Goal: Information Seeking & Learning: Learn about a topic

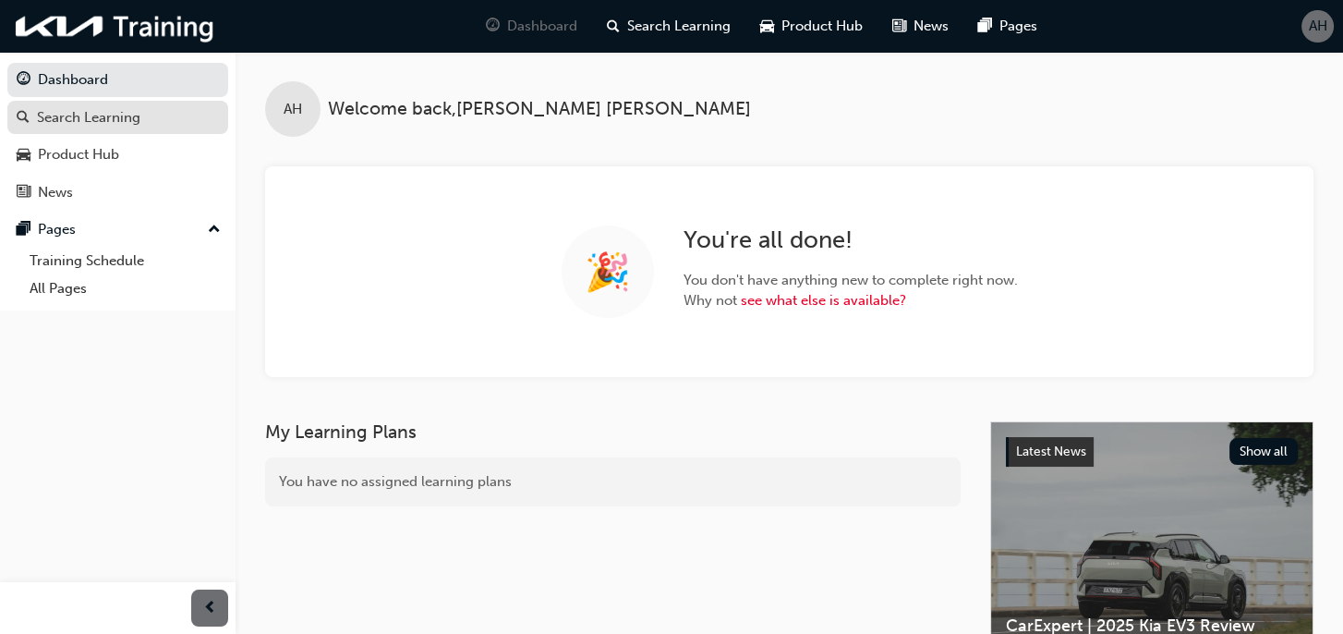
click at [82, 121] on div "Search Learning" at bounding box center [88, 117] width 103 height 21
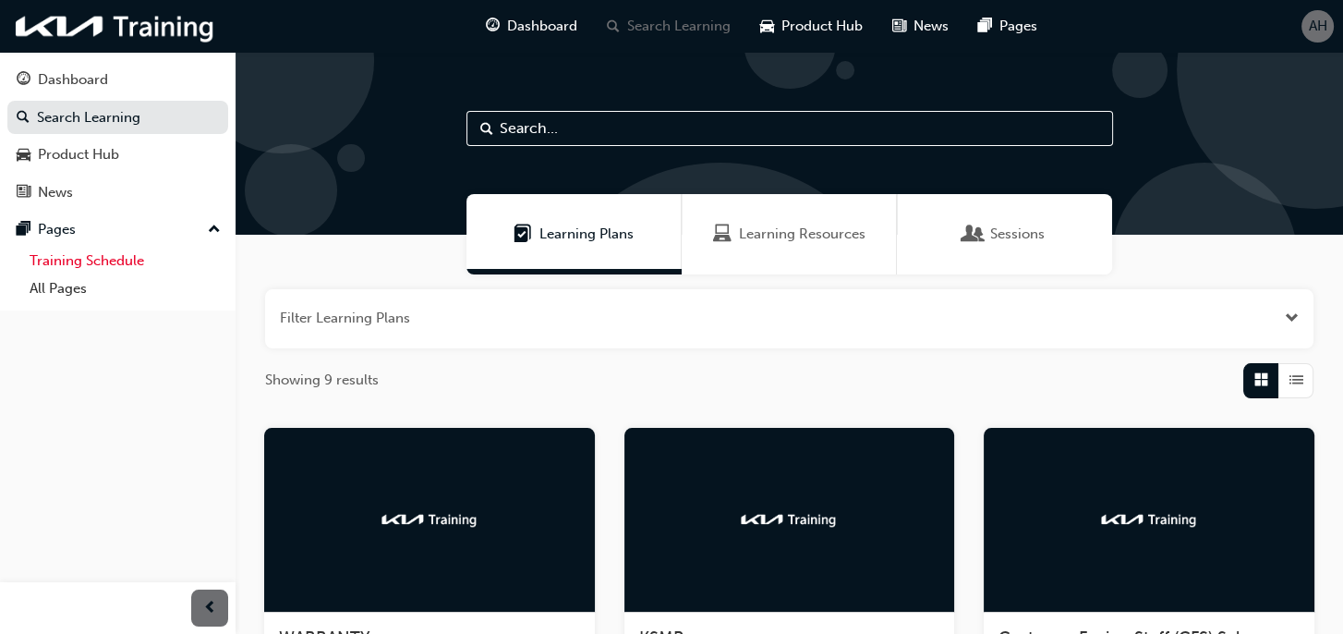
click at [51, 258] on link "Training Schedule" at bounding box center [125, 261] width 206 height 29
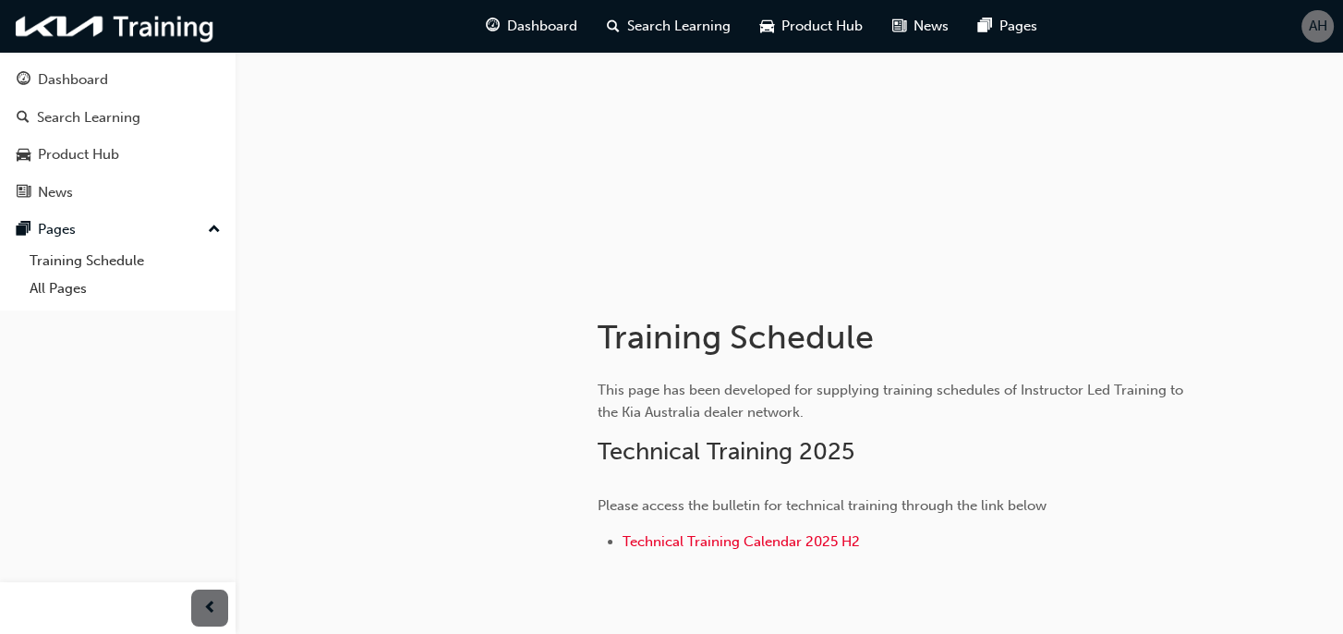
scroll to position [243, 0]
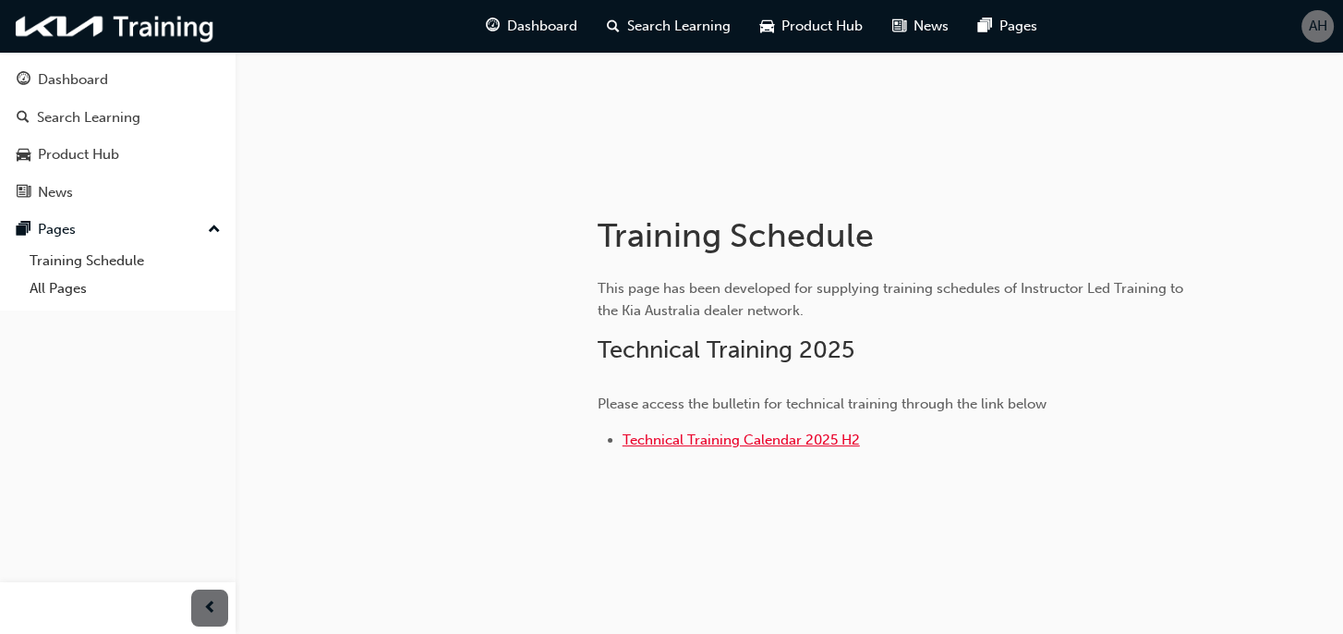
click at [768, 442] on span "Technical Training Calendar 2025 H2" at bounding box center [740, 439] width 237 height 17
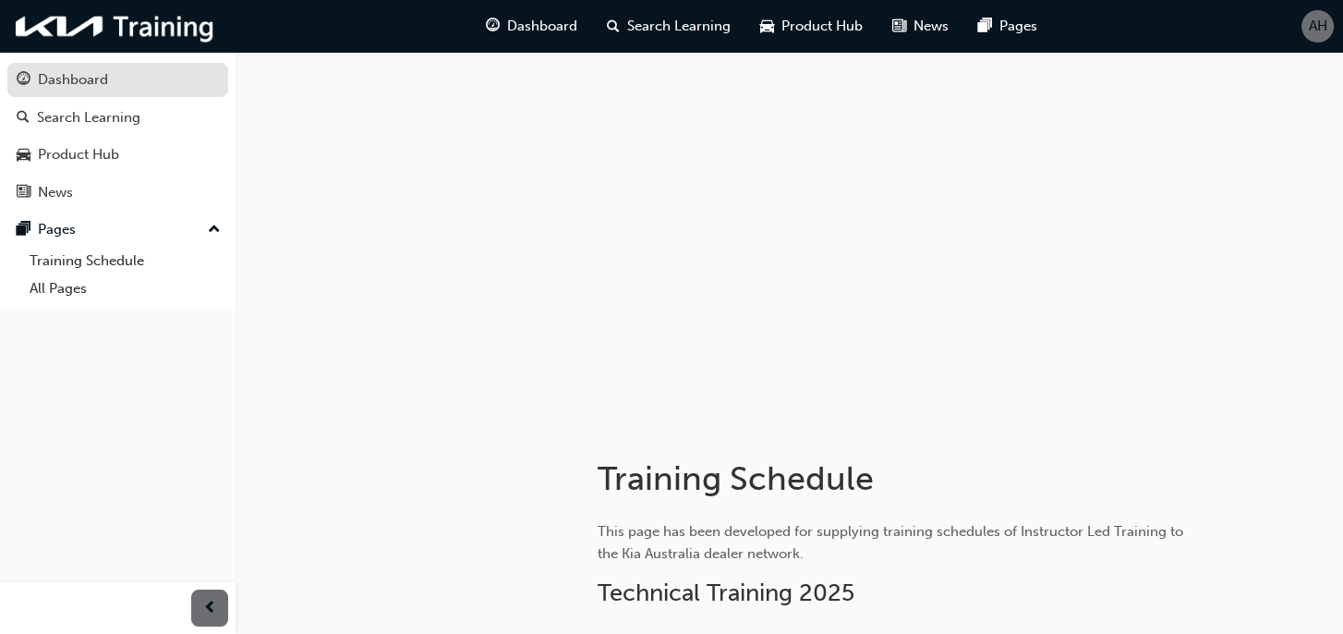
click at [34, 82] on div "Dashboard" at bounding box center [118, 79] width 202 height 23
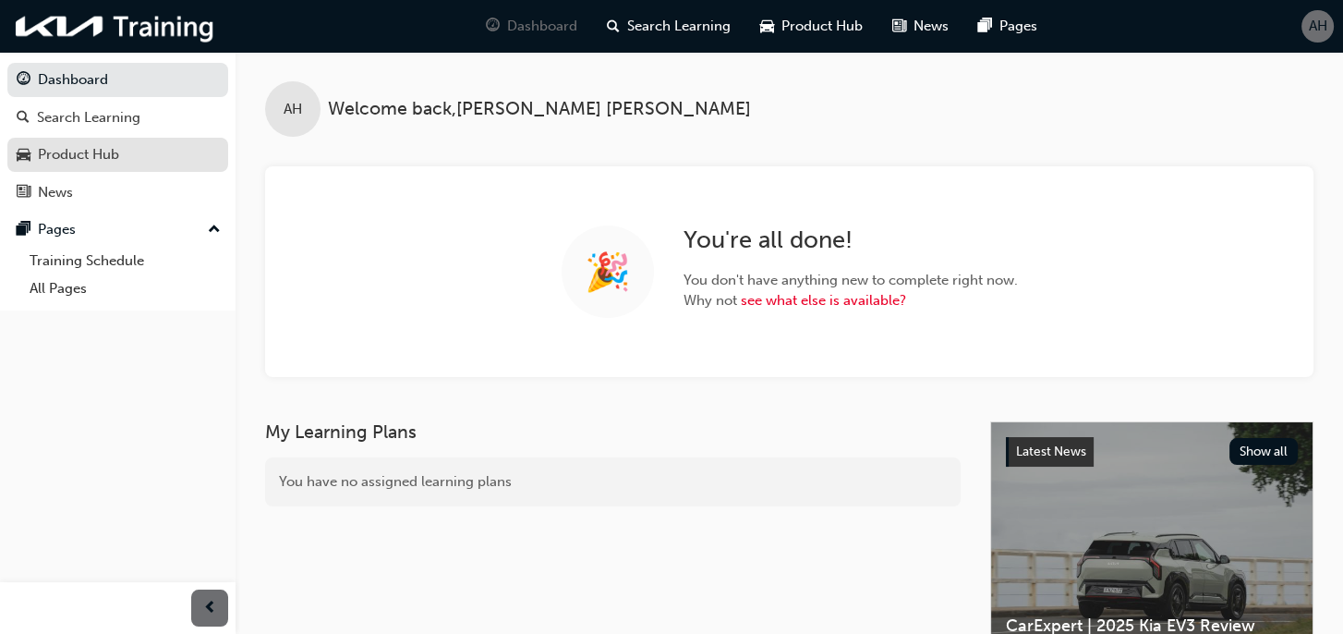
click at [87, 159] on div "Product Hub" at bounding box center [78, 154] width 81 height 21
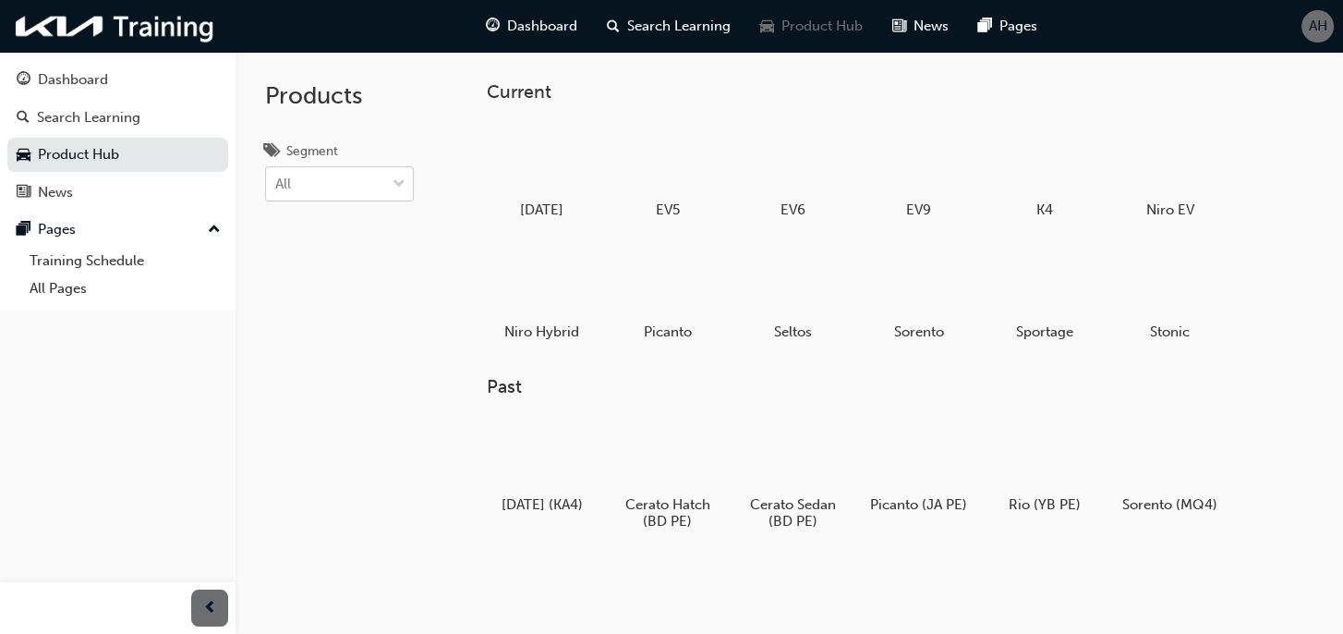
click at [266, 181] on div "All" at bounding box center [325, 184] width 119 height 32
click at [275, 181] on input "Segment All" at bounding box center [276, 183] width 2 height 16
click at [268, 181] on div "All" at bounding box center [325, 184] width 119 height 32
click at [275, 181] on input "Segment 0 results available. Select is focused ,type to refine list, press Down…" at bounding box center [276, 183] width 2 height 16
click at [100, 128] on link "Search Learning" at bounding box center [117, 118] width 221 height 34
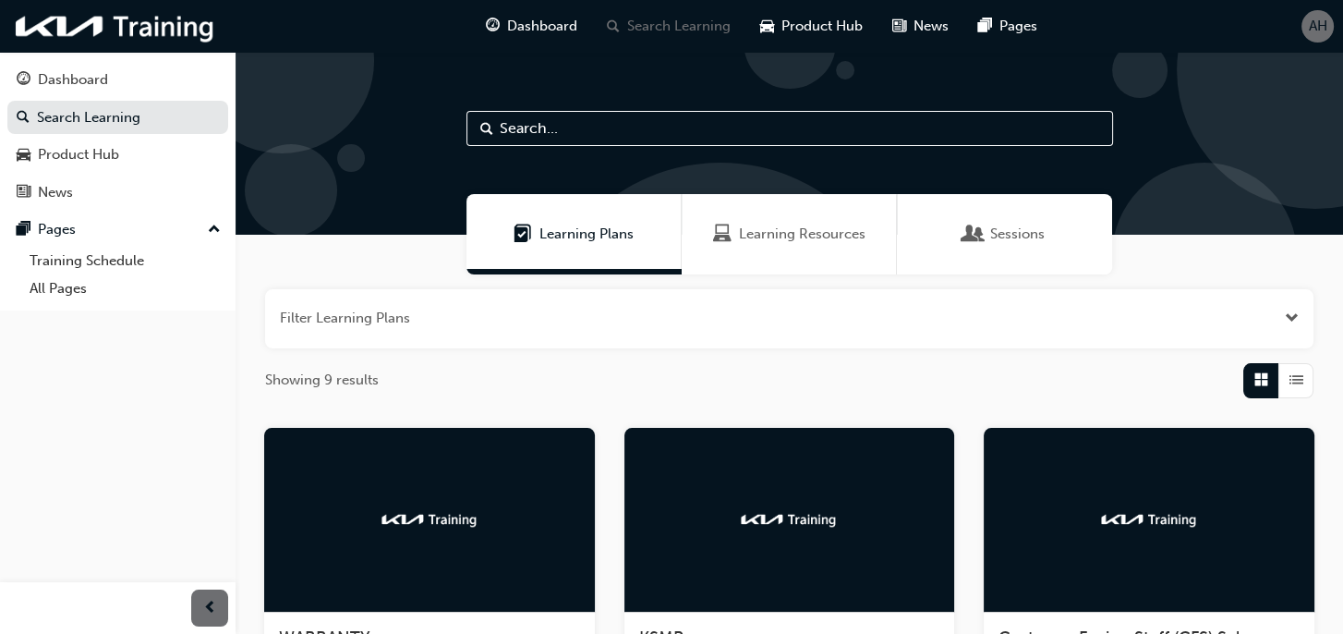
click at [750, 243] on span "Learning Resources" at bounding box center [802, 233] width 127 height 21
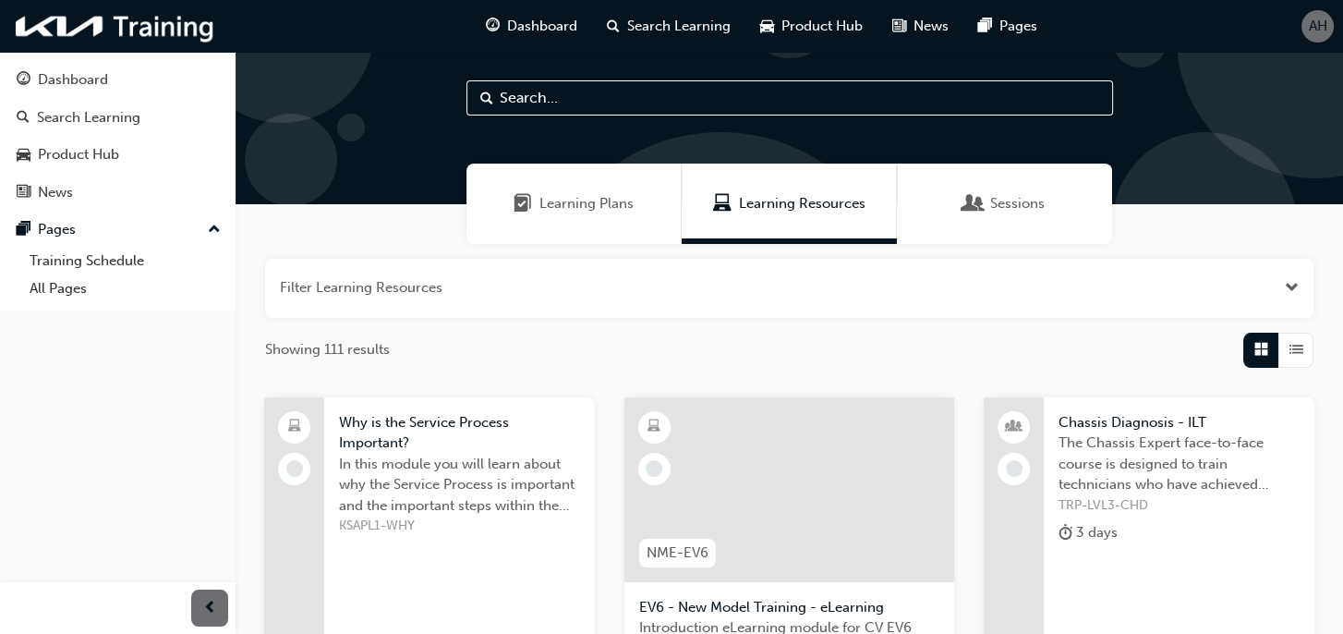
scroll to position [30, 0]
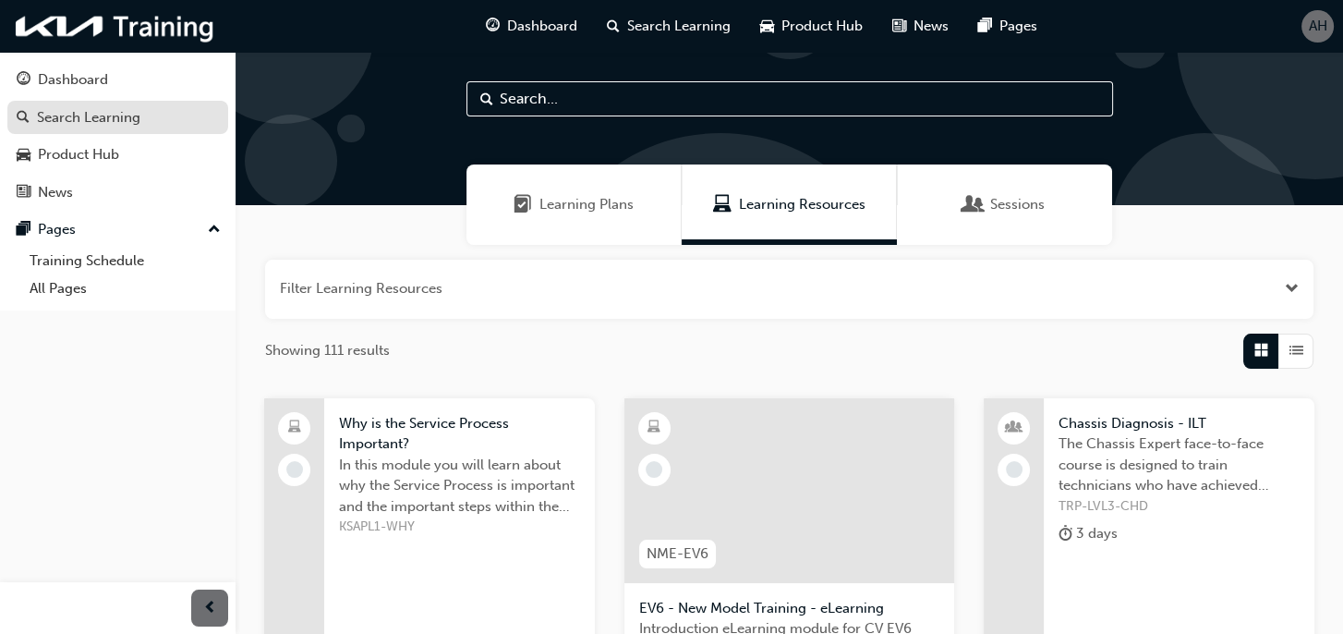
click at [97, 128] on link "Search Learning" at bounding box center [117, 118] width 221 height 34
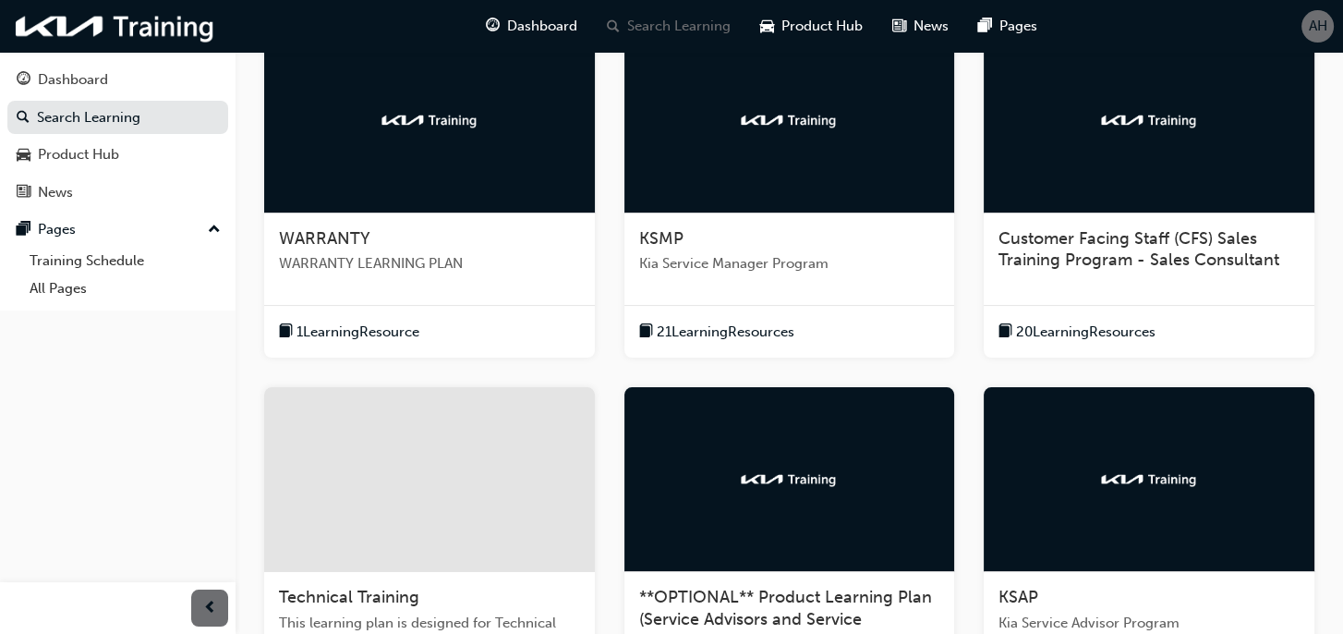
scroll to position [768, 0]
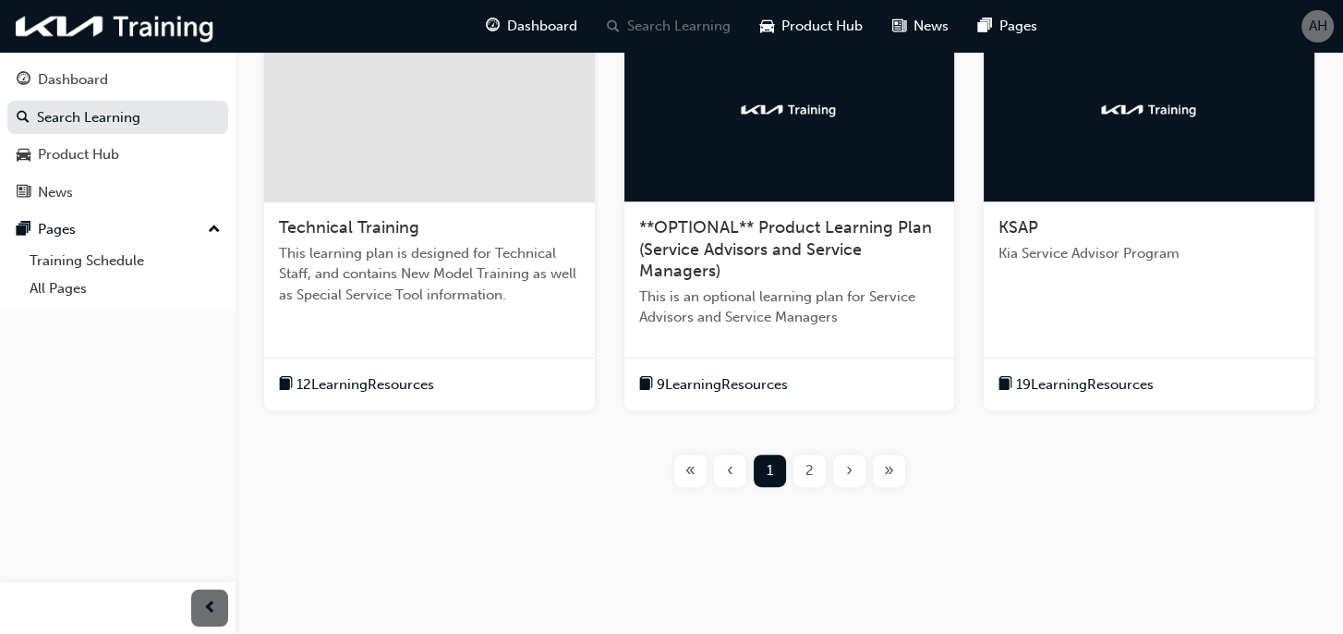
click at [810, 454] on button "2" at bounding box center [810, 470] width 40 height 32
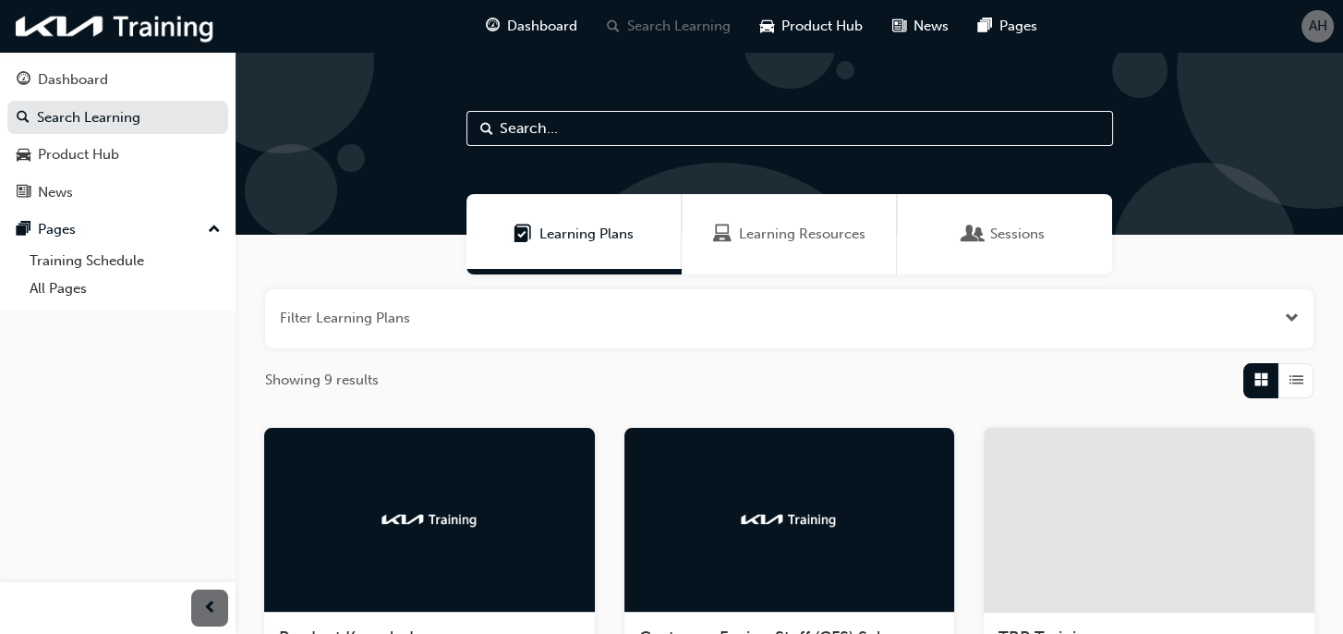
scroll to position [277, 0]
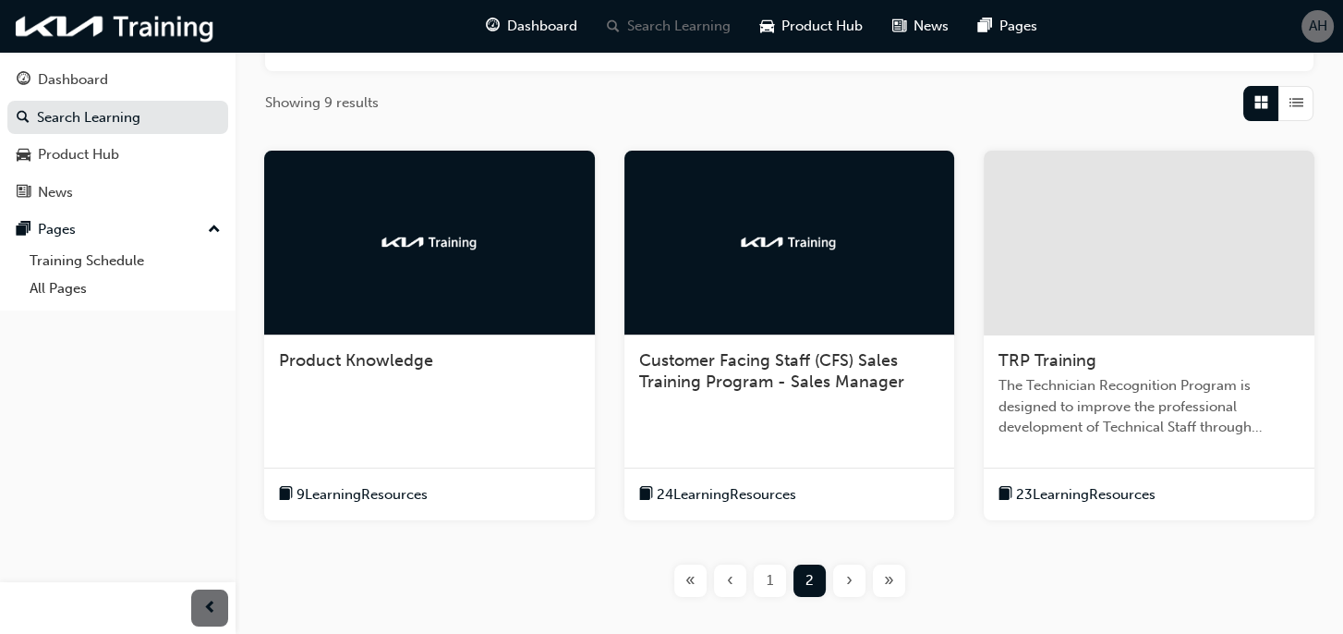
click at [342, 498] on span "9 Learning Resources" at bounding box center [361, 494] width 131 height 21
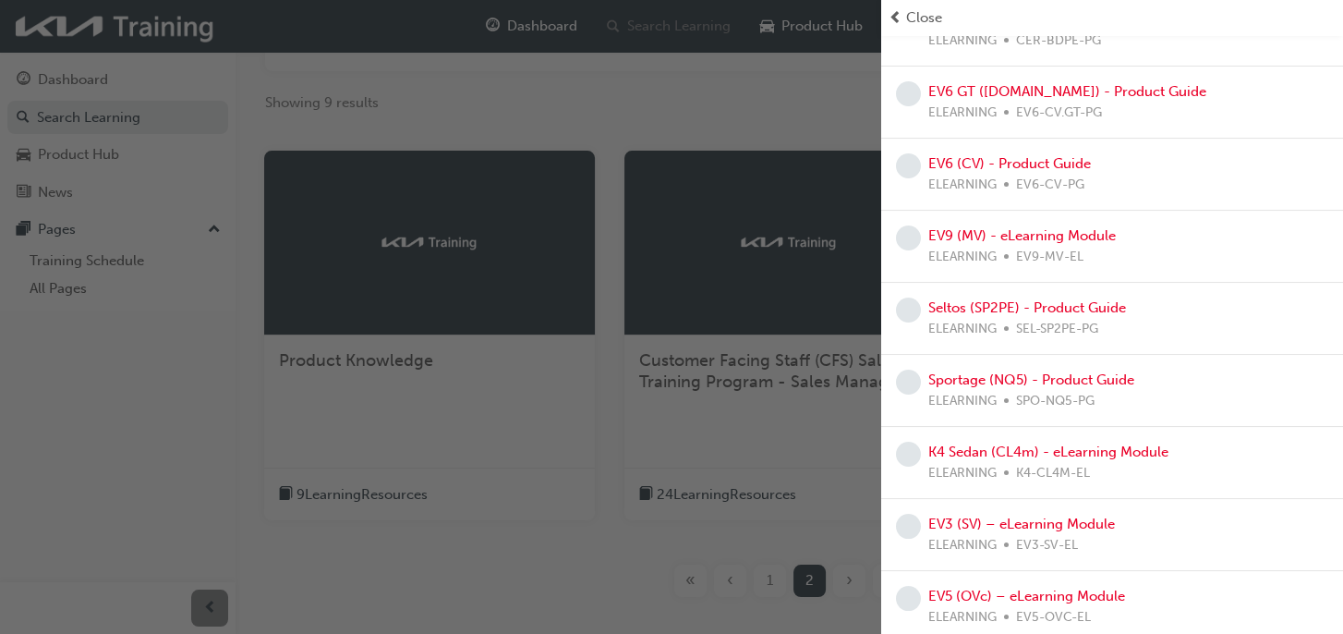
scroll to position [190, 0]
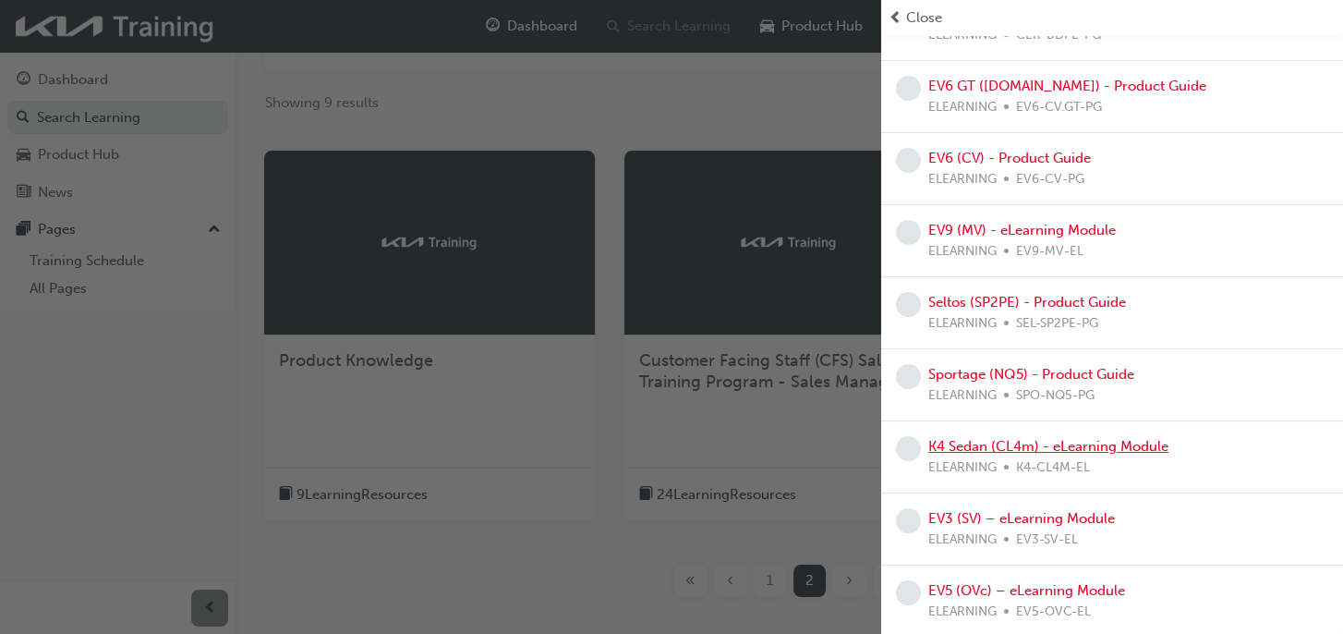
click at [1038, 445] on link "K4 Sedan (CL4m) - eLearning Module" at bounding box center [1048, 446] width 240 height 17
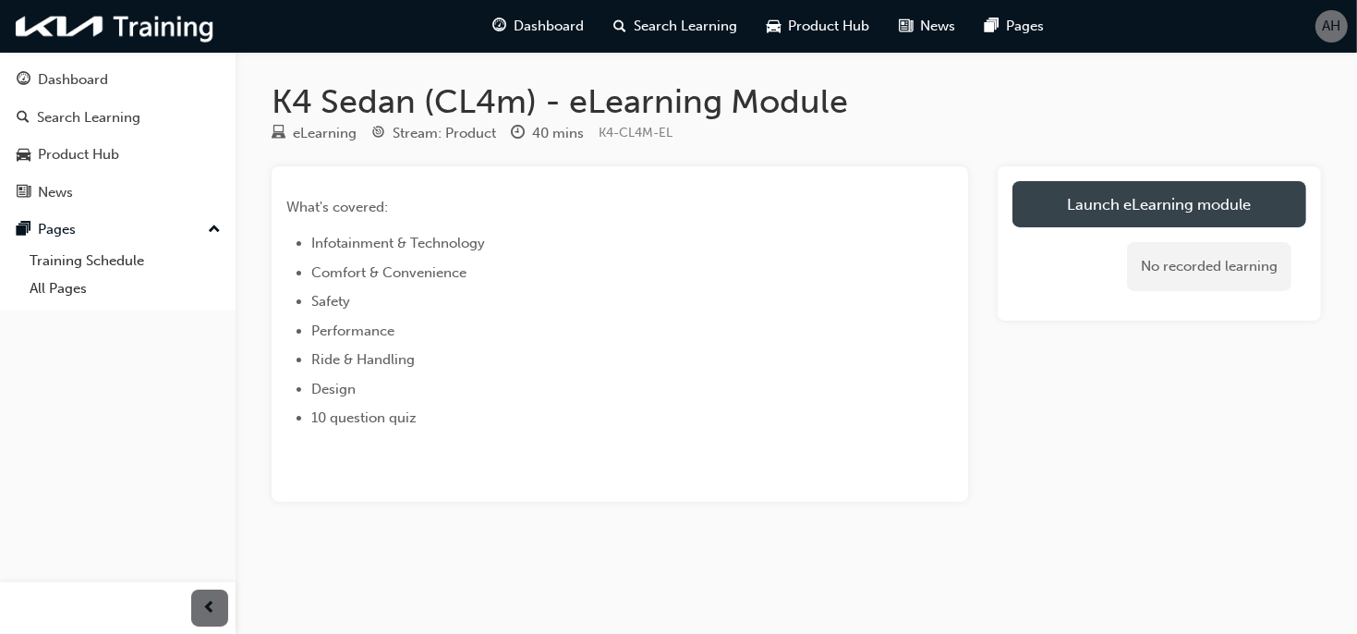
click at [1120, 208] on link "Launch eLearning module" at bounding box center [1159, 204] width 294 height 46
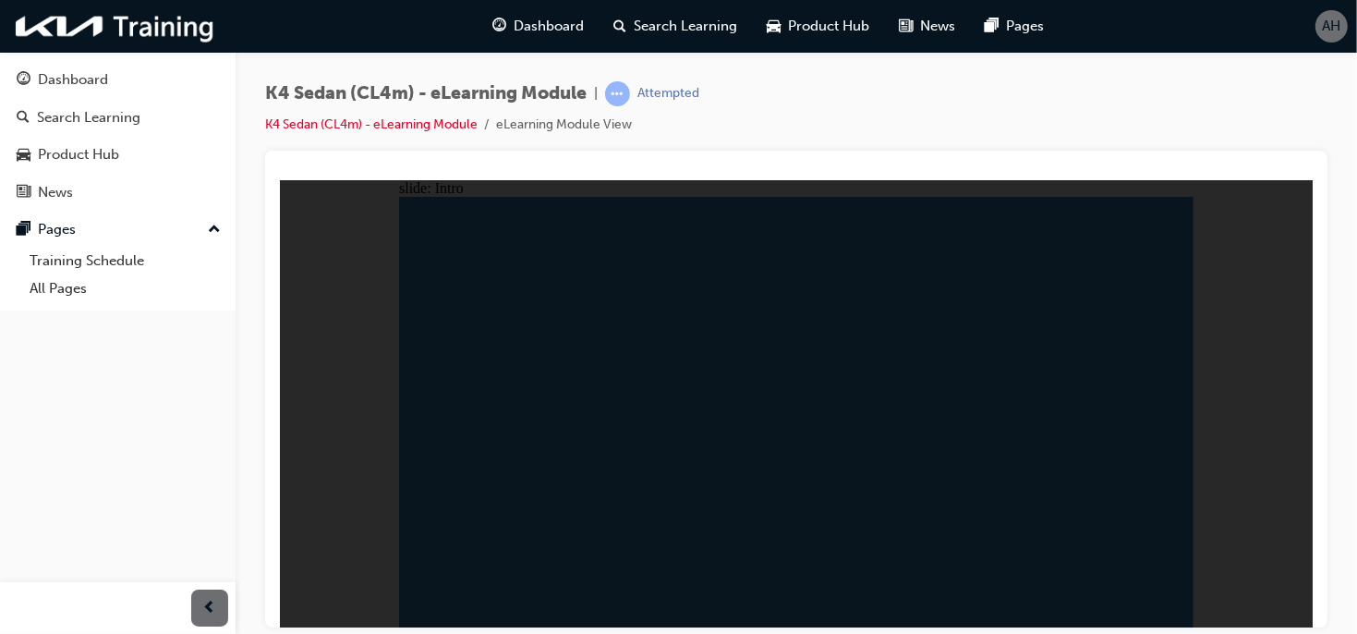
click at [1351, 481] on div "K4 Sedan (CL4m) - eLearning Module | Attempted K4 Sedan (CL4m) - eLearning Modu…" at bounding box center [795, 320] width 1121 height 536
click at [1260, 352] on div "slide: Title This document is strictly confidential. Any unauthorised distribut…" at bounding box center [795, 402] width 1032 height 447
click at [1335, 477] on div "K4 Sedan (CL4m) - eLearning Module | Attempted K4 Sedan (CL4m) - eLearning Modu…" at bounding box center [795, 320] width 1121 height 536
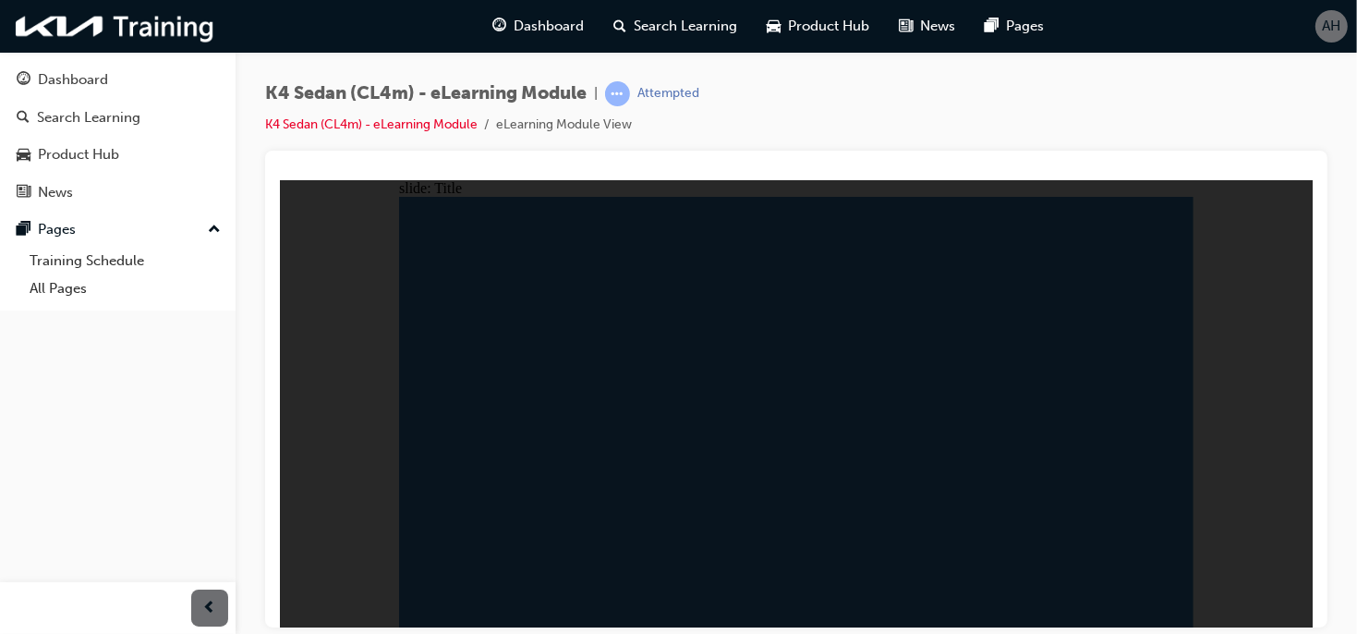
drag, startPoint x: 564, startPoint y: 315, endPoint x: 564, endPoint y: 337, distance: 22.2
drag, startPoint x: 564, startPoint y: 340, endPoint x: 564, endPoint y: 361, distance: 21.2
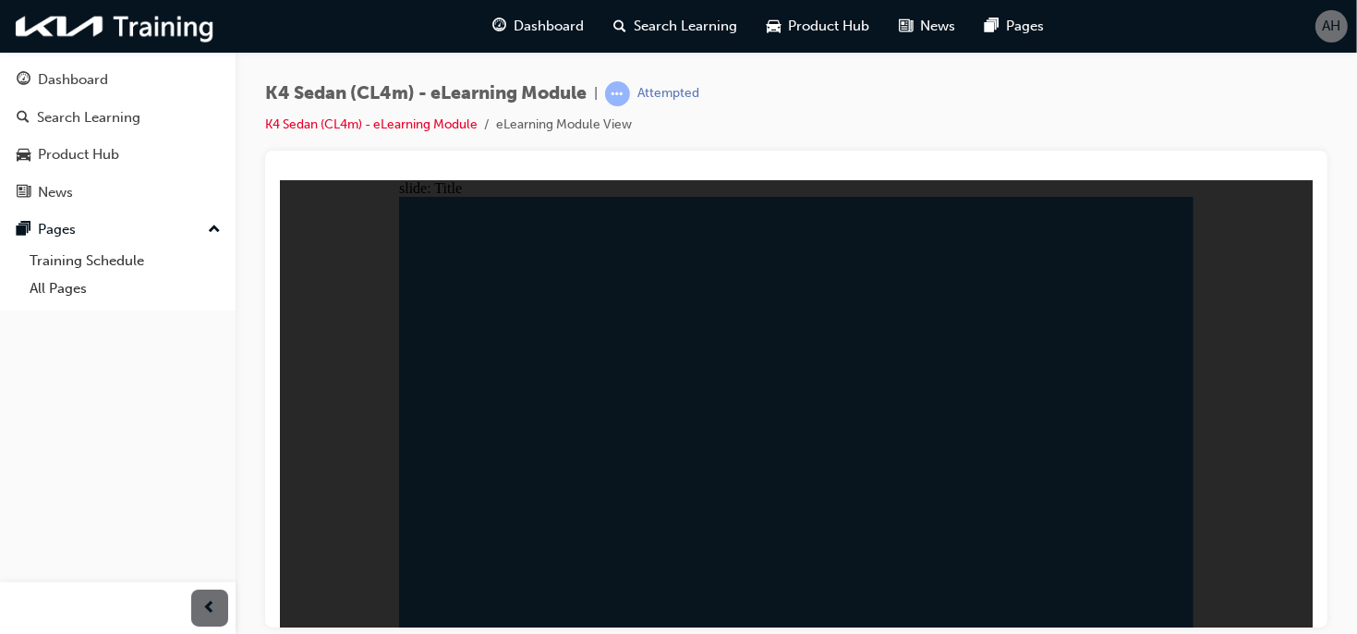
drag, startPoint x: 564, startPoint y: 361, endPoint x: 551, endPoint y: 456, distance: 96.0
drag, startPoint x: 551, startPoint y: 462, endPoint x: 549, endPoint y: 486, distance: 24.2
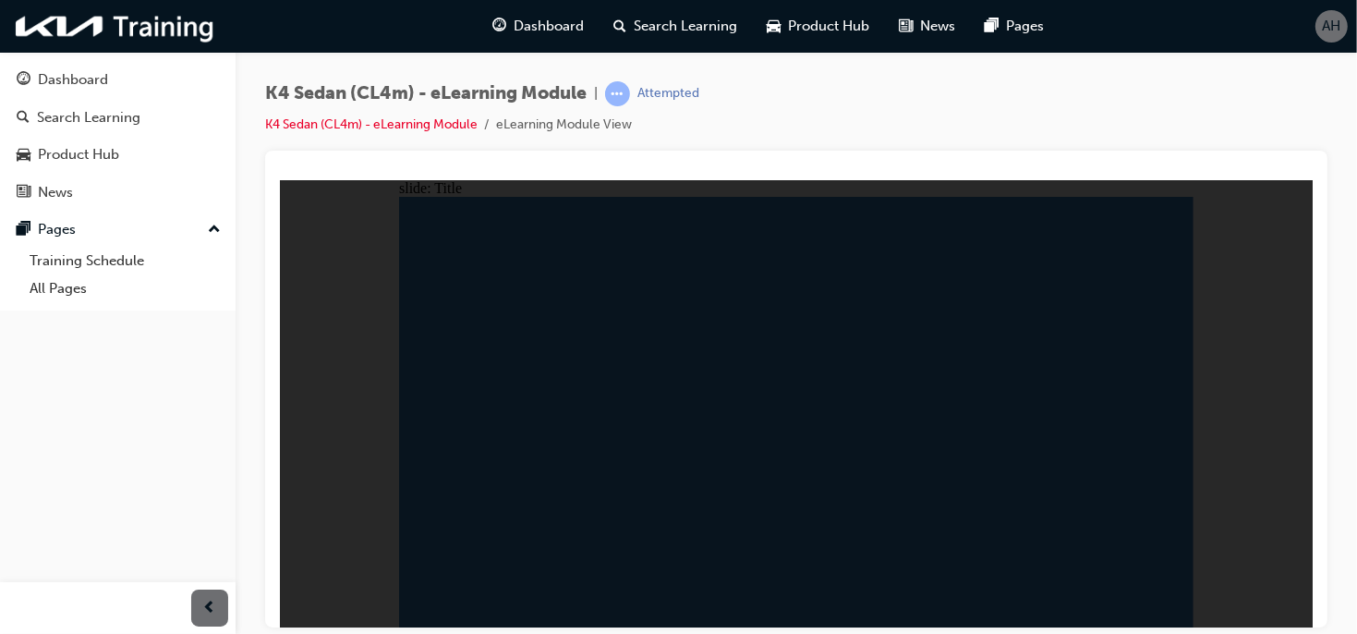
drag, startPoint x: 549, startPoint y: 513, endPoint x: 553, endPoint y: 530, distance: 17.3
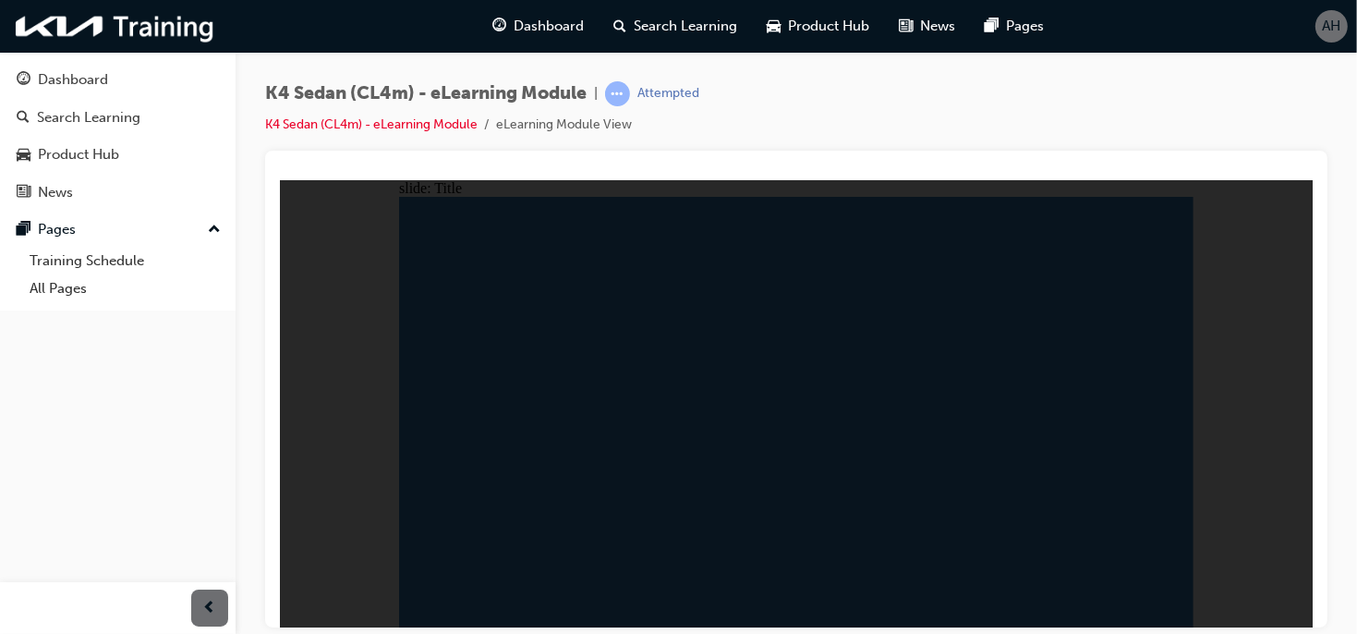
drag, startPoint x: 910, startPoint y: 561, endPoint x: 951, endPoint y: 583, distance: 46.7
click at [206, 602] on span "prev-icon" at bounding box center [210, 608] width 14 height 23
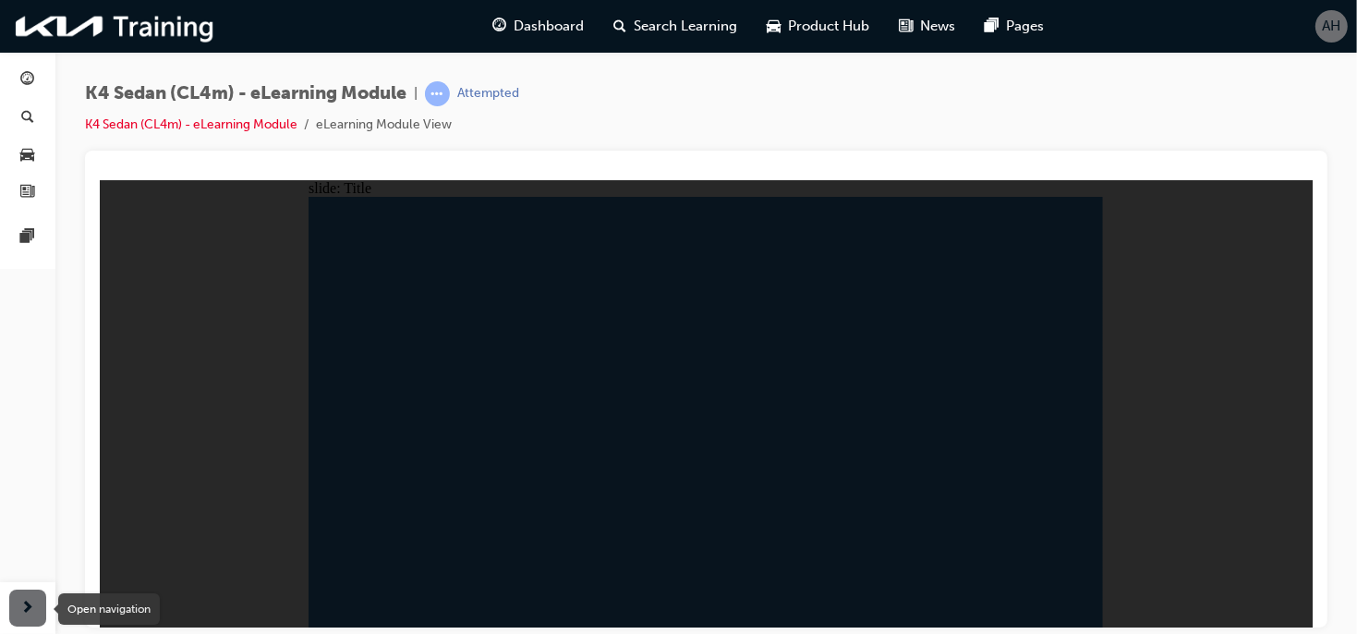
click at [32, 609] on span "next-icon" at bounding box center [28, 608] width 14 height 23
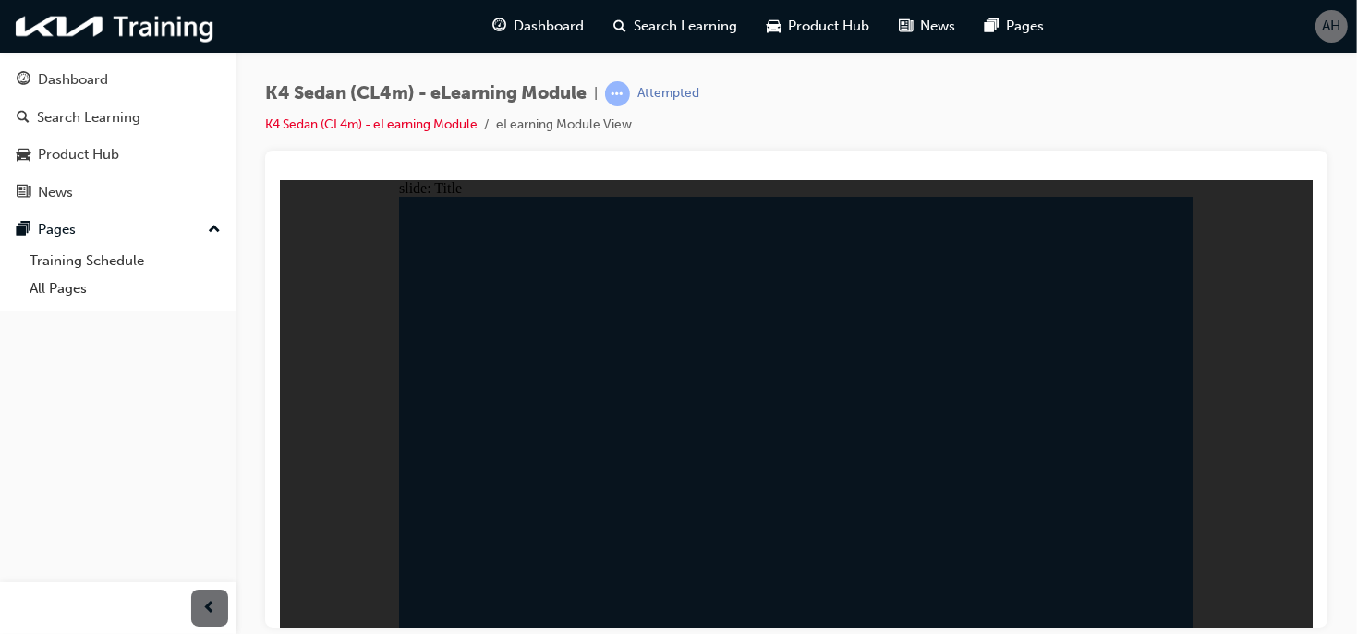
click at [1271, 610] on div "slide: Title This document is strictly confidential. Any unauthorised distribut…" at bounding box center [795, 402] width 1032 height 447
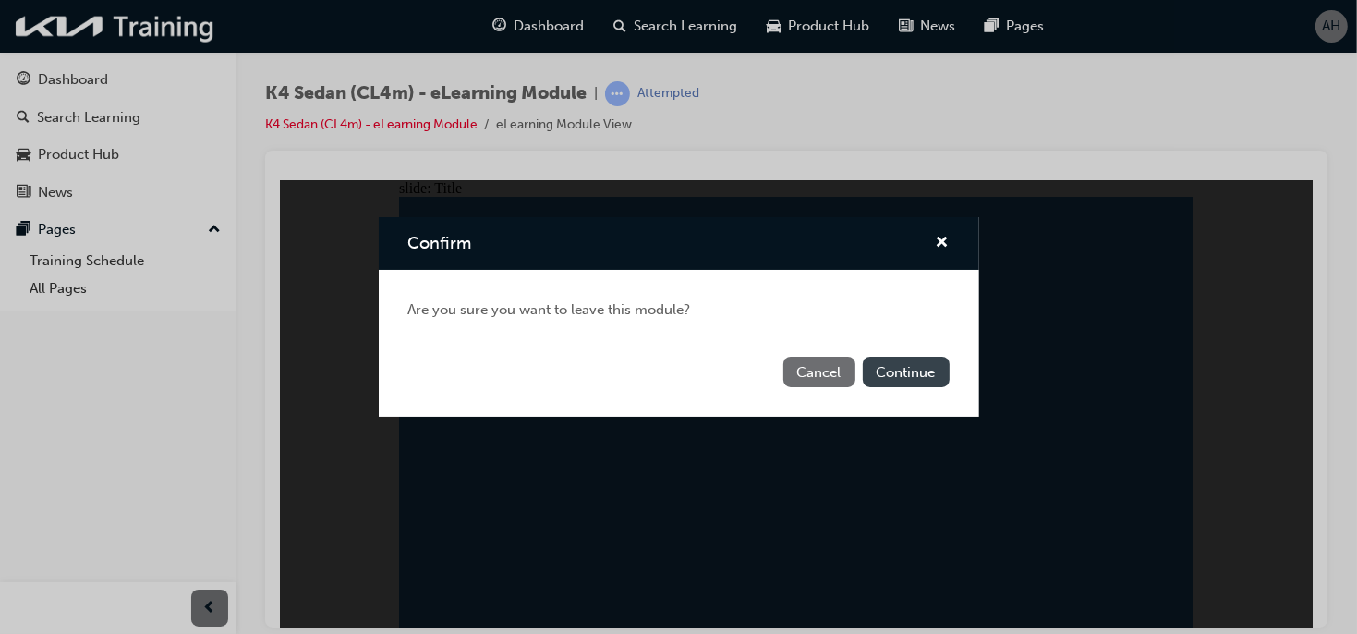
click at [932, 366] on button "Continue" at bounding box center [906, 371] width 87 height 30
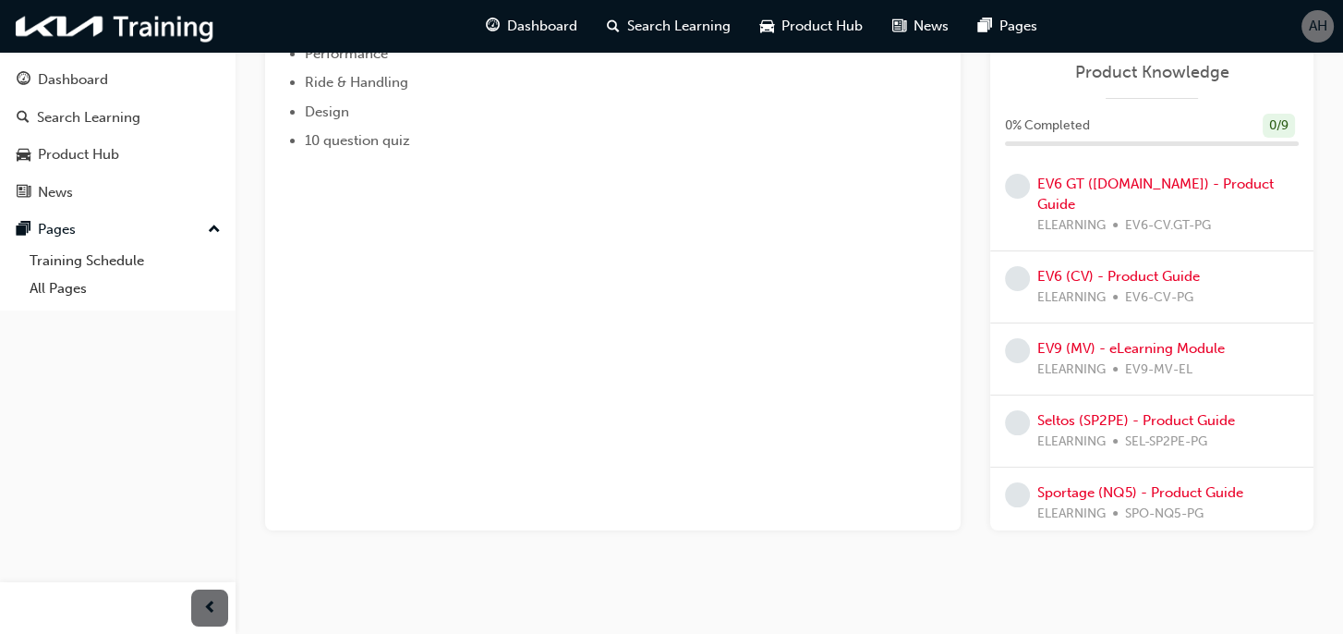
scroll to position [328, 0]
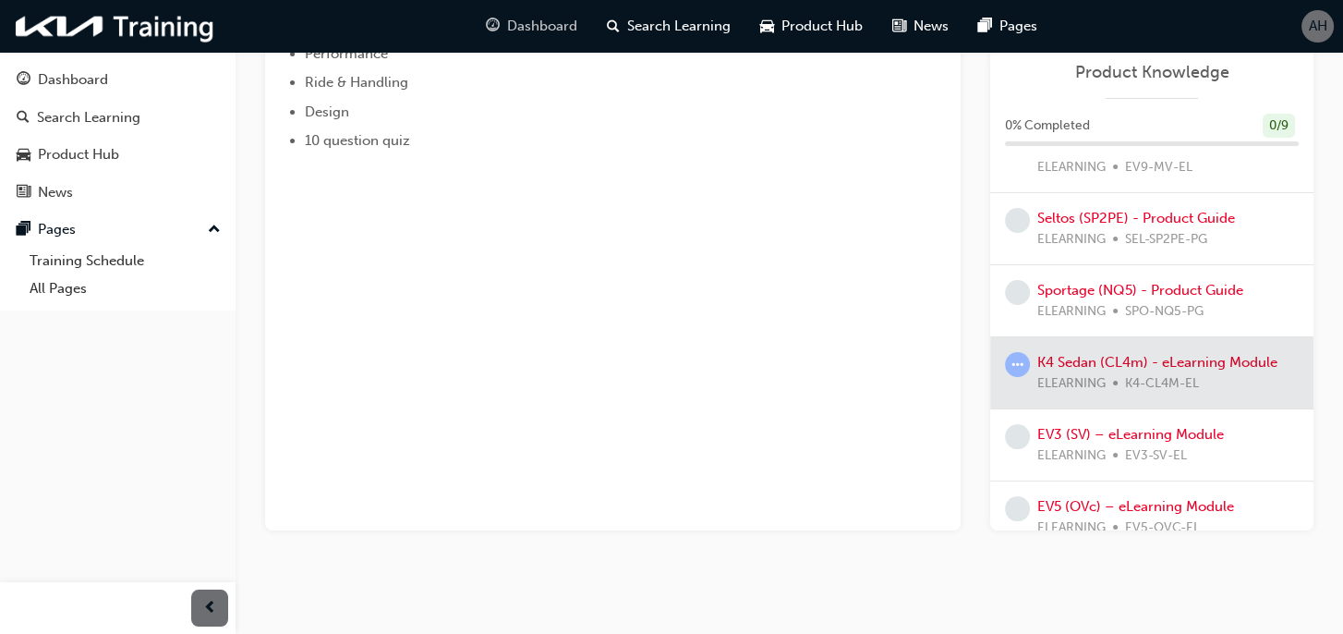
click at [537, 33] on span "Dashboard" at bounding box center [542, 26] width 70 height 21
